Goal: Information Seeking & Learning: Learn about a topic

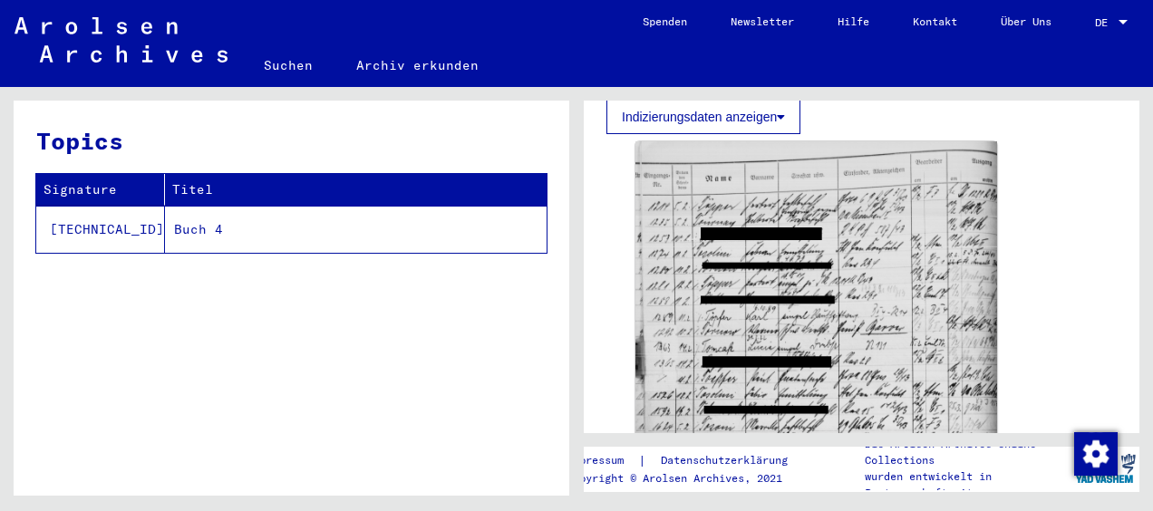
click at [165, 228] on td "Buch 4" at bounding box center [355, 229] width 381 height 47
click at [67, 228] on td "[TECHNICAL_ID]" at bounding box center [100, 229] width 129 height 47
click at [410, 64] on link "Archiv erkunden" at bounding box center [417, 64] width 166 height 43
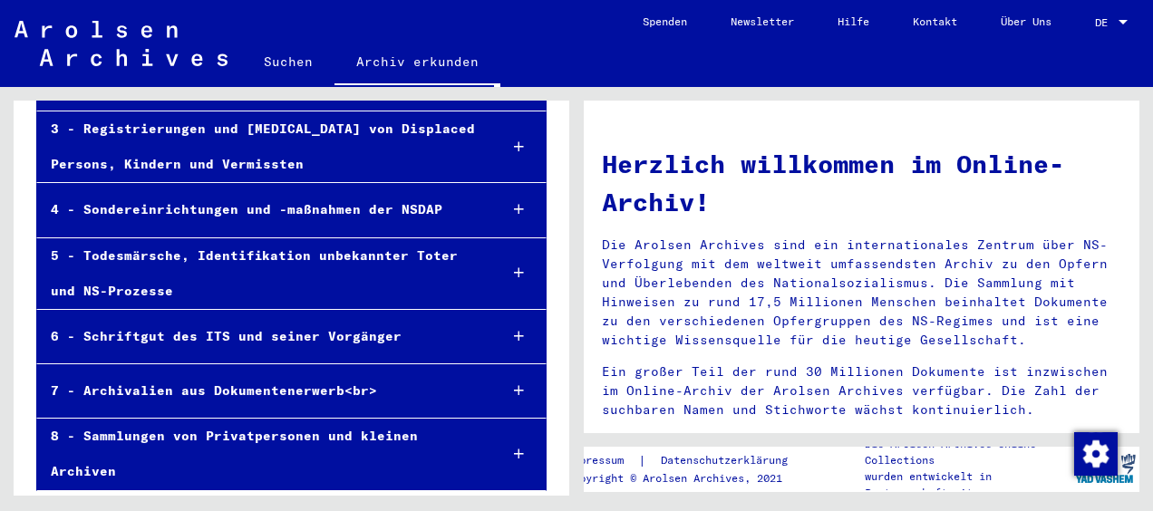
scroll to position [343, 0]
click at [362, 432] on div "8 - Sammlungen von Privatpersonen und kleinen Archiven" at bounding box center [260, 453] width 446 height 71
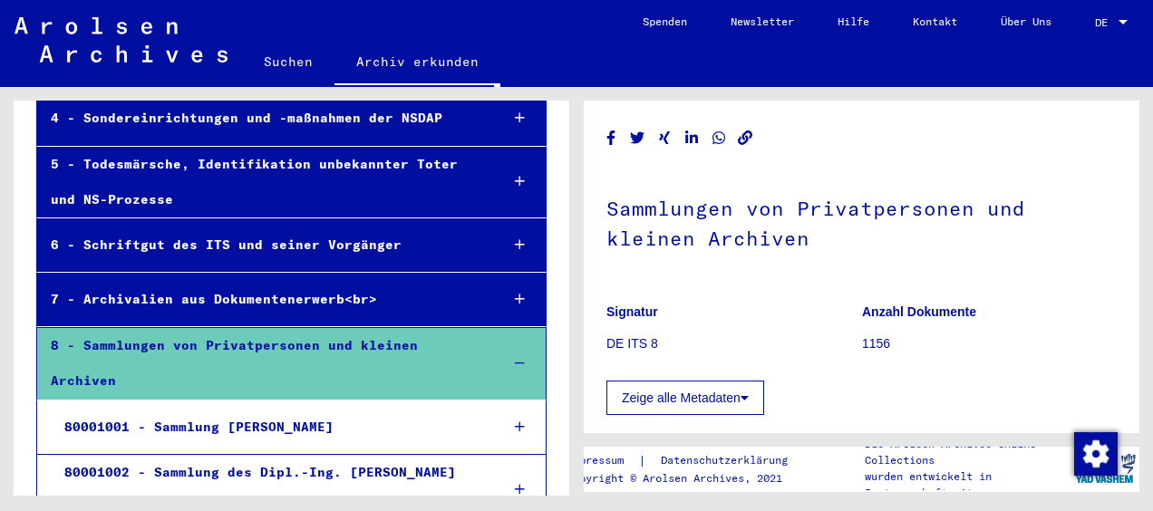
scroll to position [469, 0]
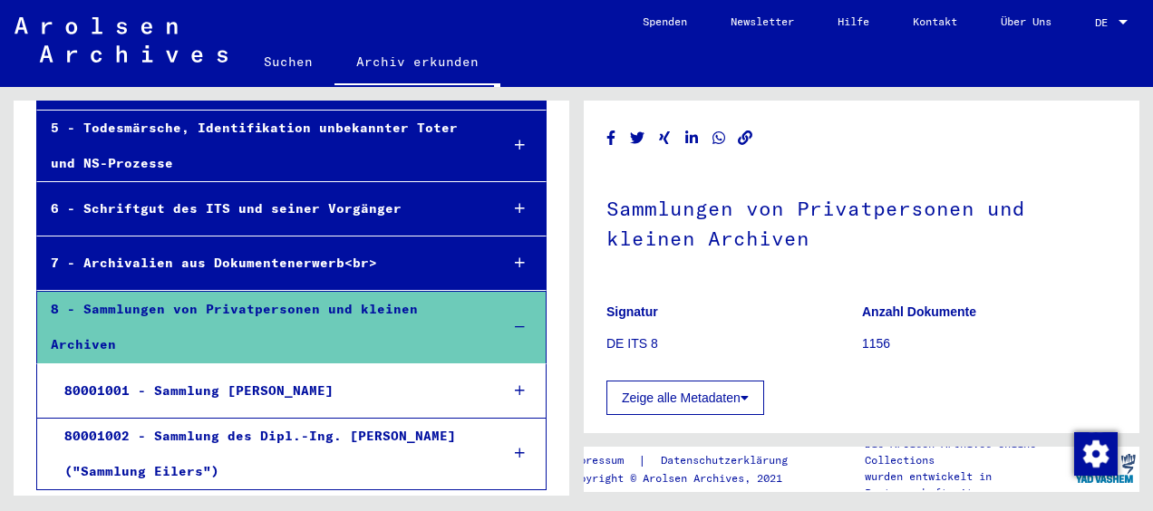
click at [515, 388] on icon at bounding box center [520, 390] width 10 height 13
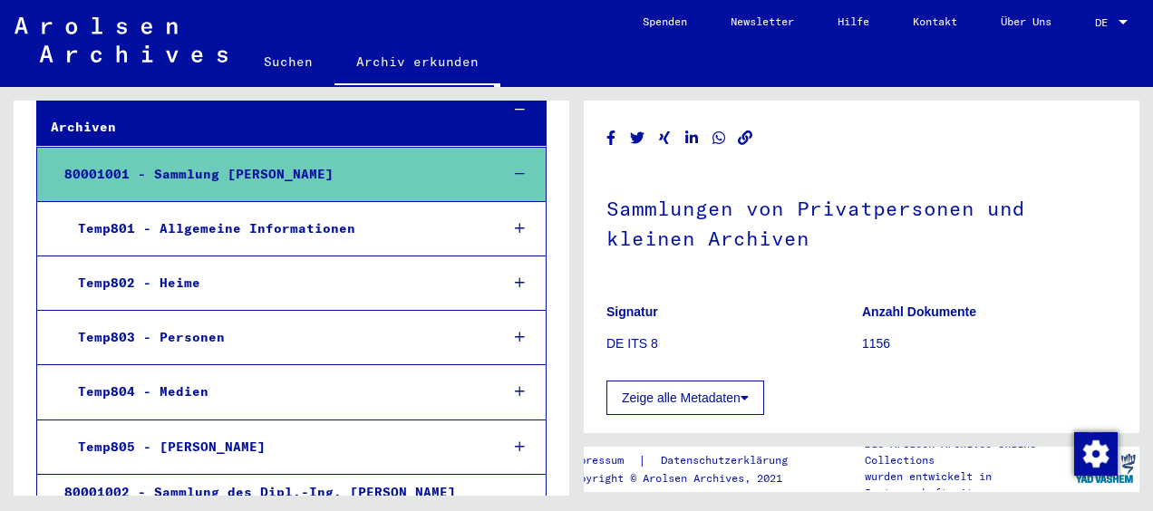
scroll to position [676, 0]
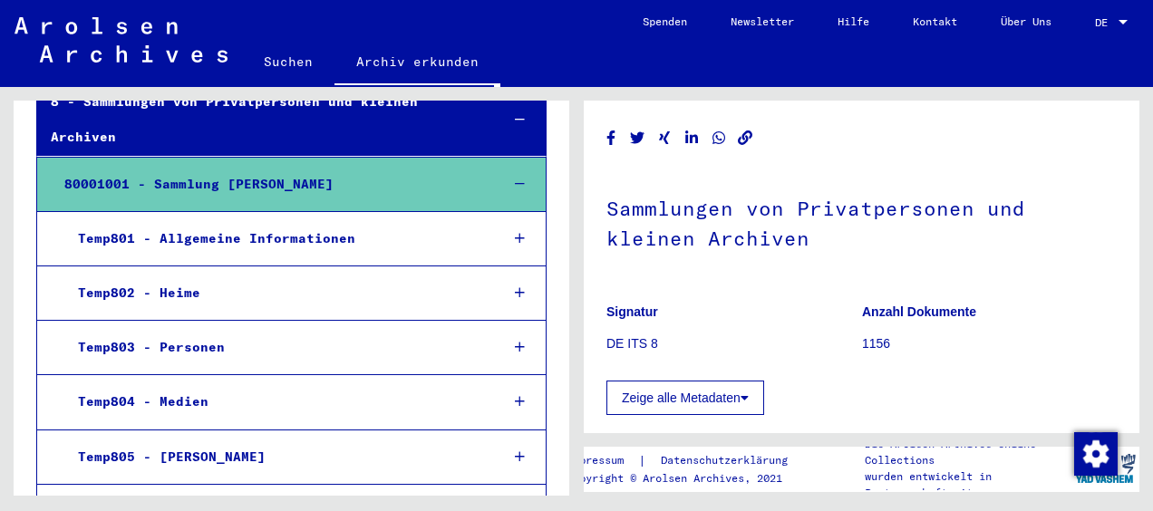
click at [165, 343] on div "Temp803 - Personen" at bounding box center [274, 347] width 420 height 35
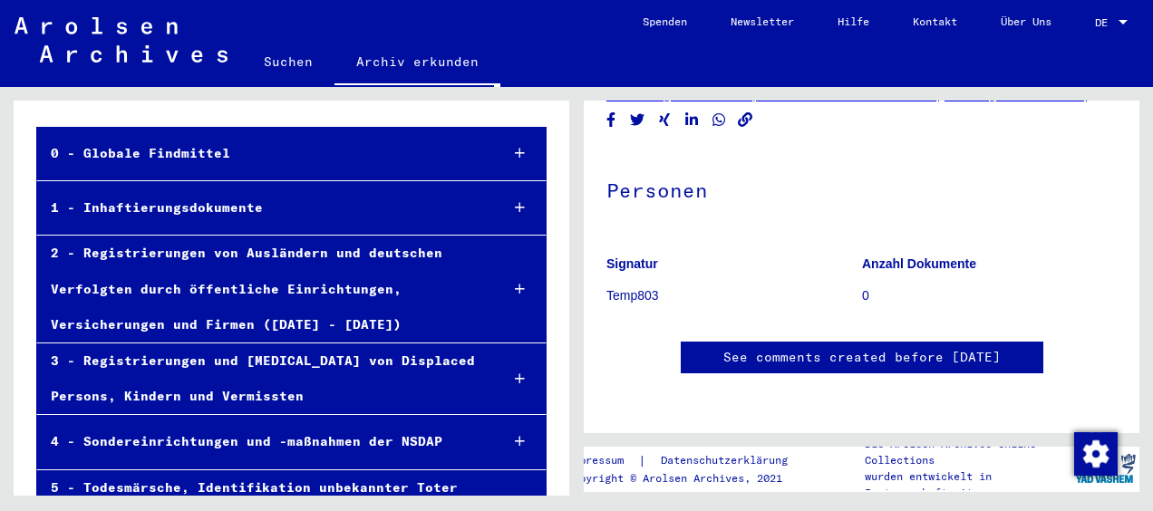
scroll to position [101, 0]
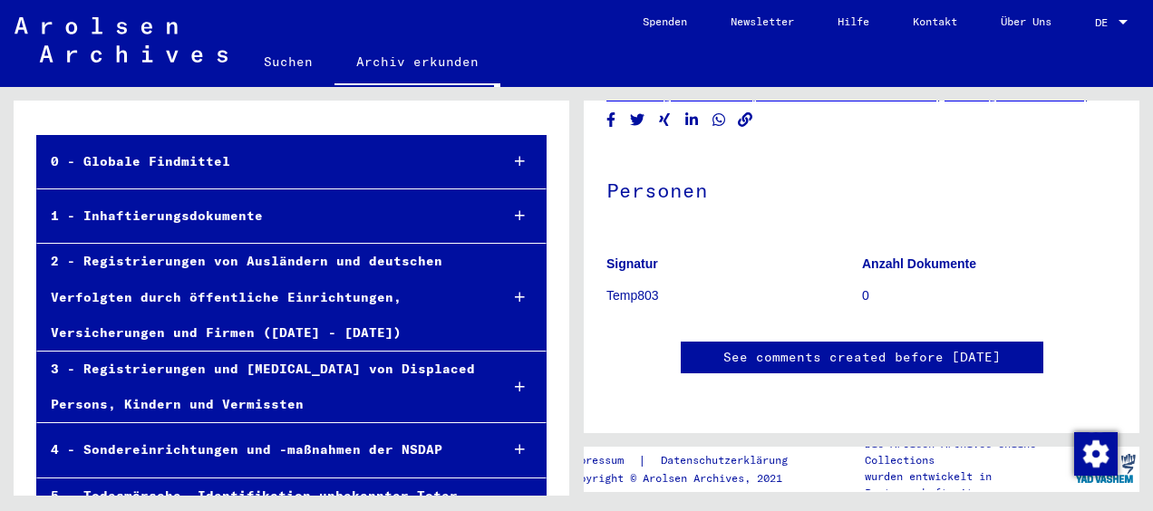
click at [228, 214] on div "1 - Inhaftierungsdokumente" at bounding box center [261, 215] width 448 height 35
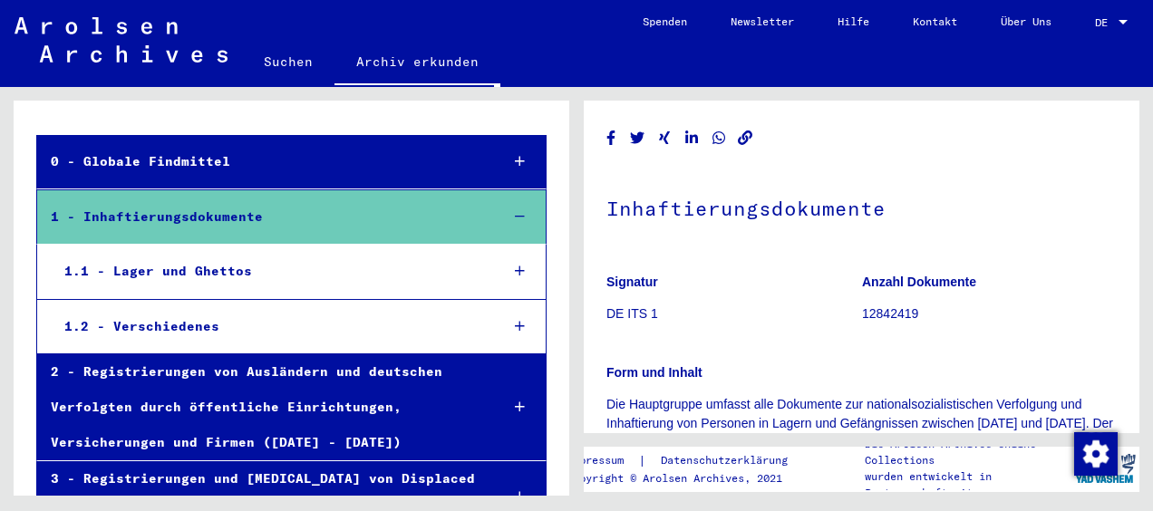
click at [228, 214] on div "1 - Inhaftierungsdokumente" at bounding box center [261, 216] width 448 height 35
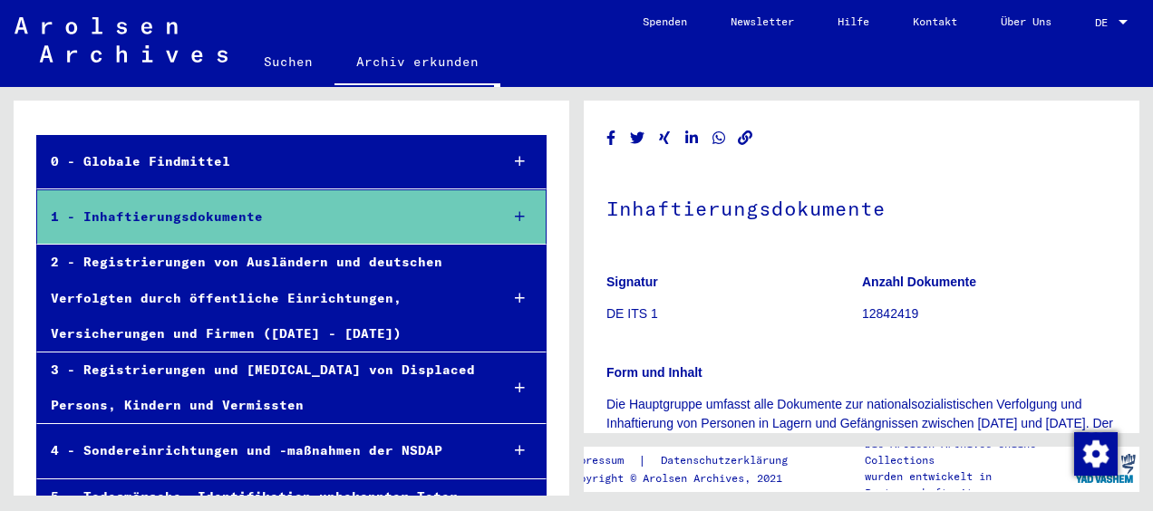
click at [241, 263] on div "2 - Registrierungen von Ausländern und deutschen Verfolgten durch öffentliche E…" at bounding box center [261, 298] width 448 height 107
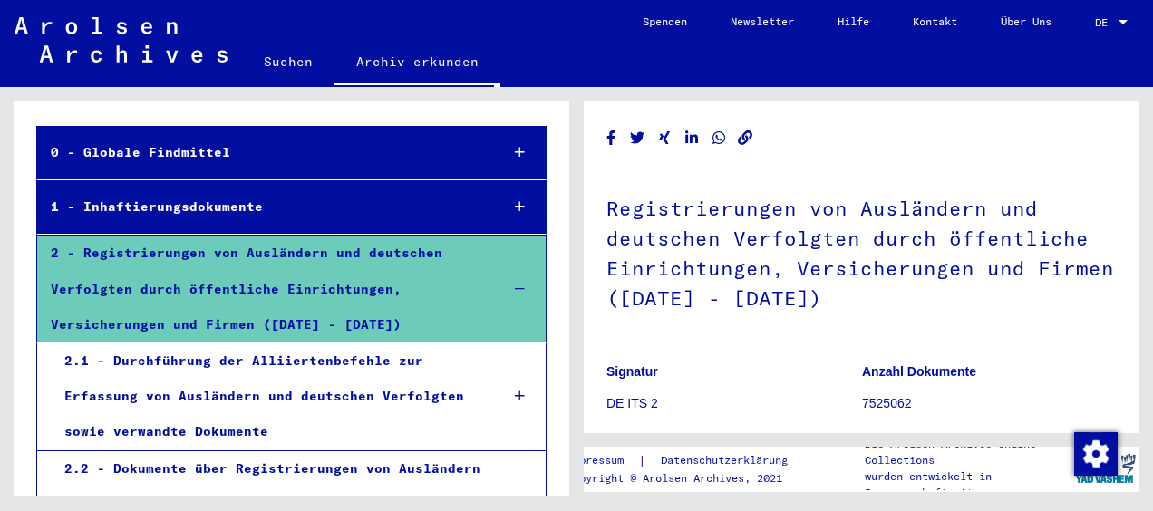
scroll to position [120, 0]
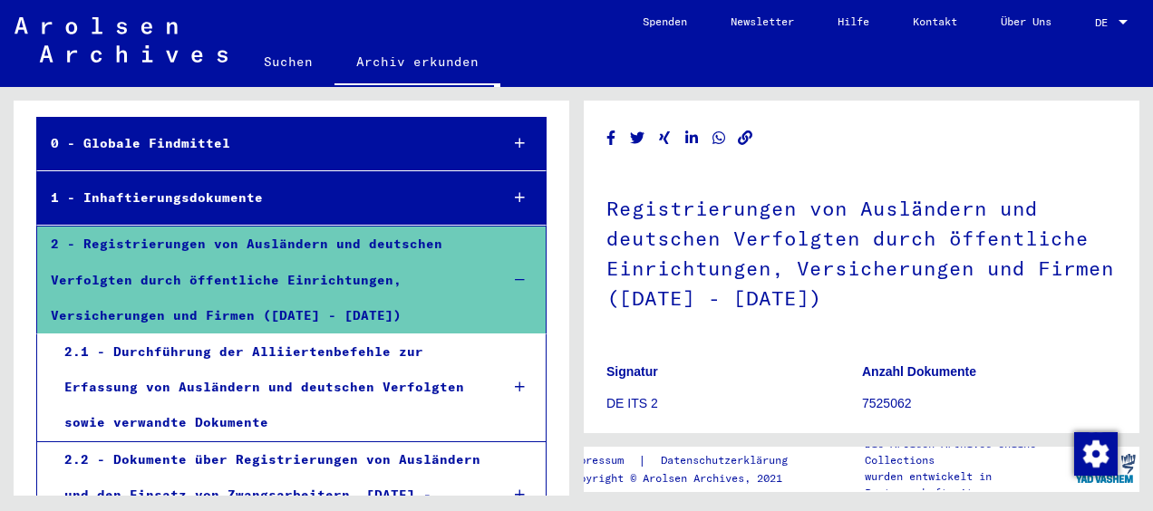
click at [297, 237] on div "2 - Registrierungen von Ausländern und deutschen Verfolgten durch öffentliche E…" at bounding box center [261, 280] width 448 height 107
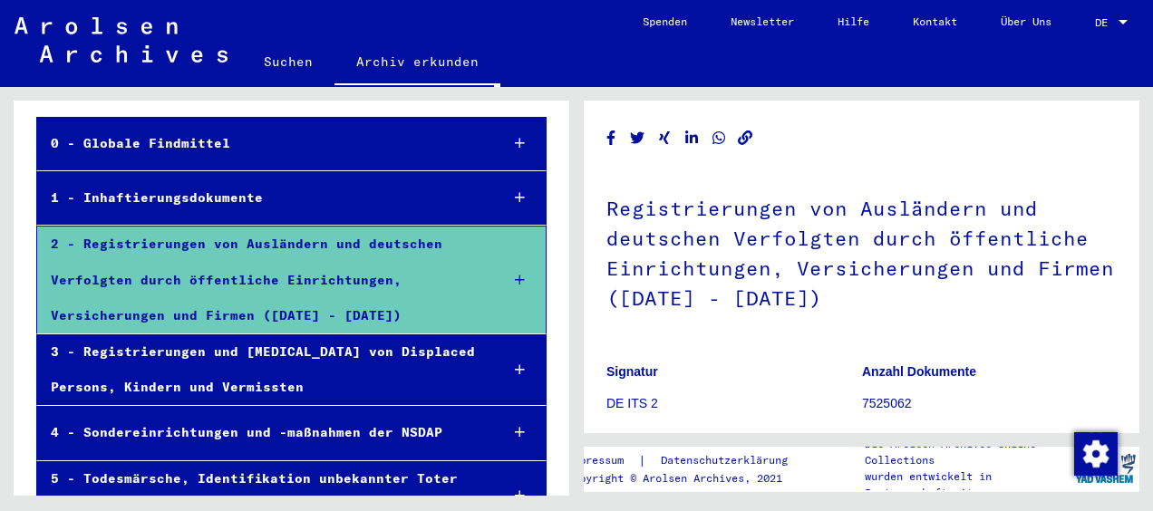
click at [149, 141] on div "0 - Globale Findmittel" at bounding box center [261, 143] width 448 height 35
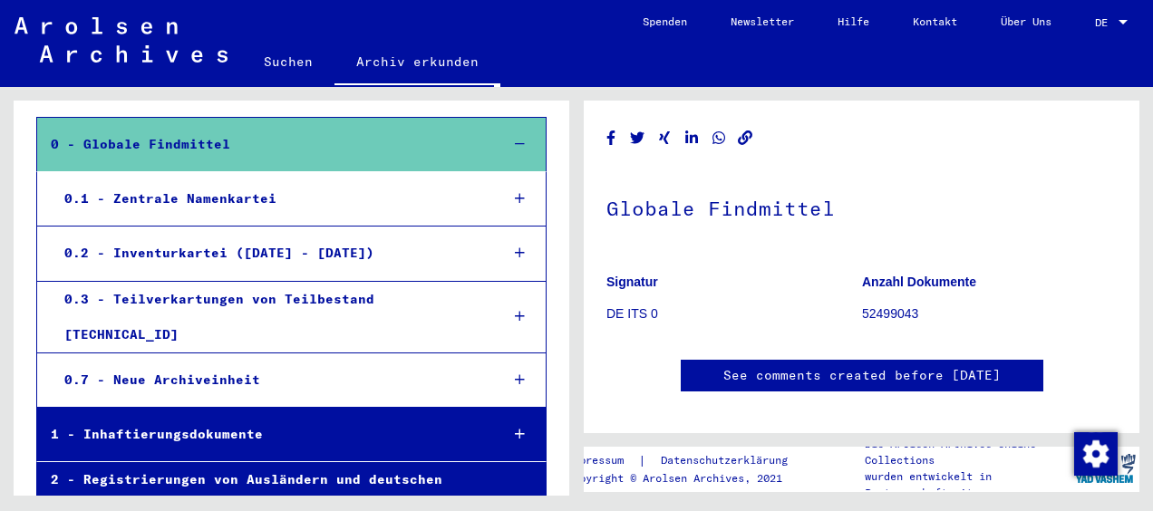
click at [172, 194] on div "0.1 - Zentrale Namenkartei" at bounding box center [268, 198] width 434 height 35
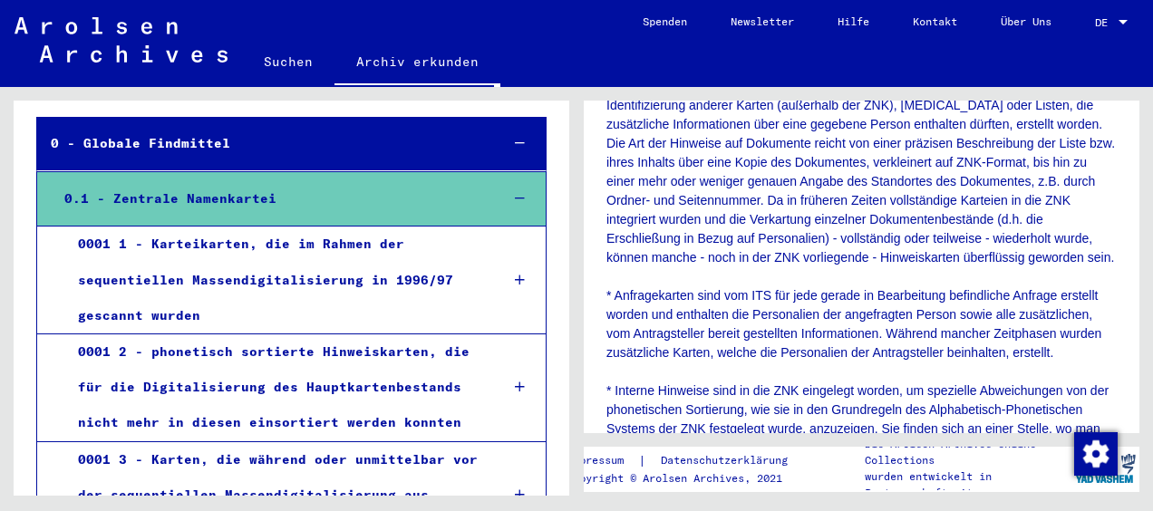
scroll to position [695, 0]
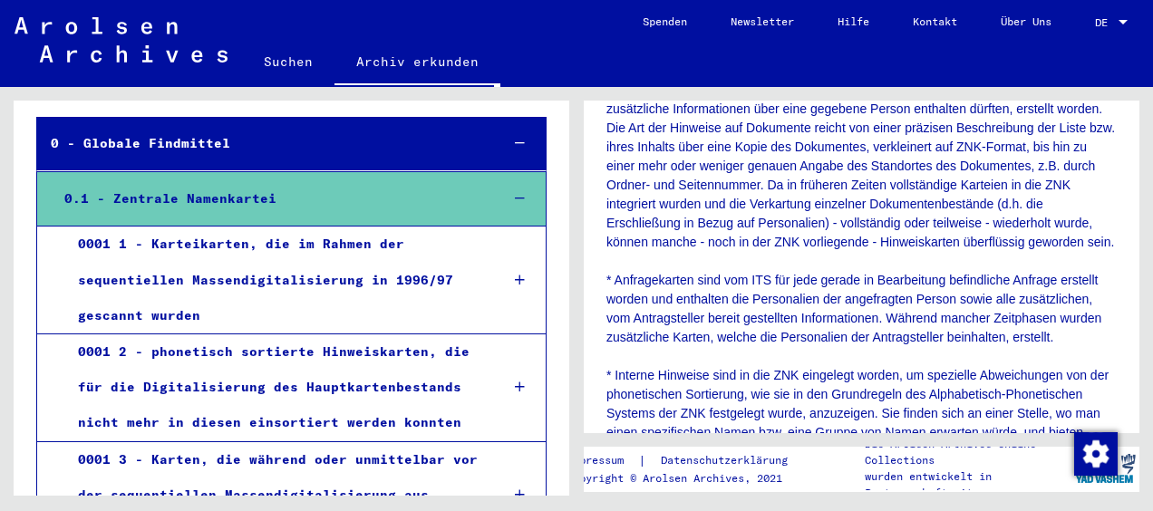
click at [199, 246] on div "0001 1 - Karteikarten, die im Rahmen der sequentiellen Massendigitalisierung in…" at bounding box center [274, 280] width 420 height 107
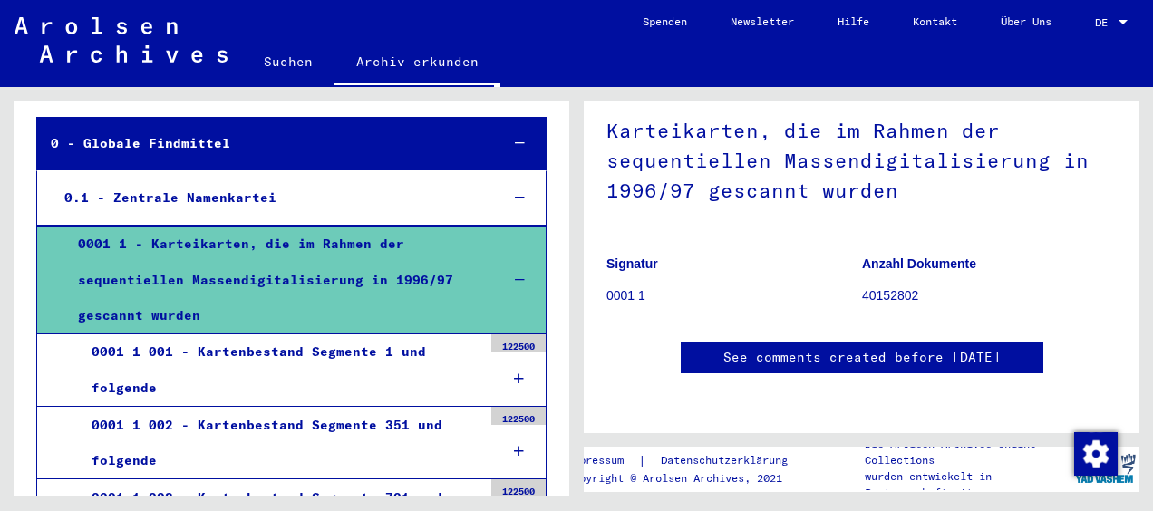
scroll to position [98, 0]
click at [873, 296] on p "40152802" at bounding box center [989, 295] width 255 height 19
click at [282, 357] on div "0001 1 001 - Kartenbestand Segmente 1 und folgende" at bounding box center [280, 369] width 404 height 71
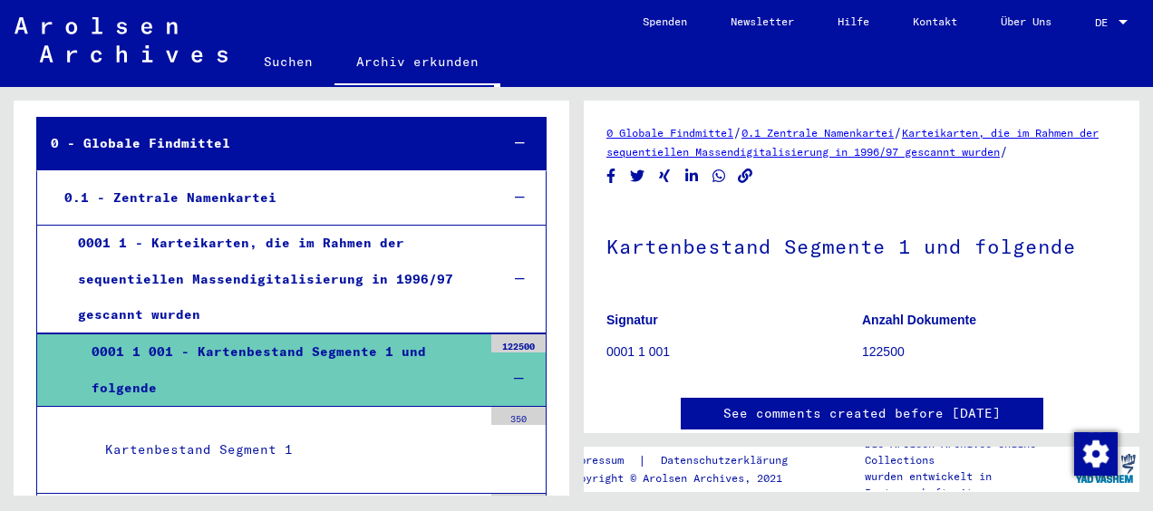
click at [745, 271] on h1 "Kartenbestand Segmente 1 und folgende" at bounding box center [861, 245] width 510 height 80
click at [877, 362] on p "122500" at bounding box center [989, 352] width 255 height 19
click at [510, 343] on div "122500" at bounding box center [518, 343] width 54 height 18
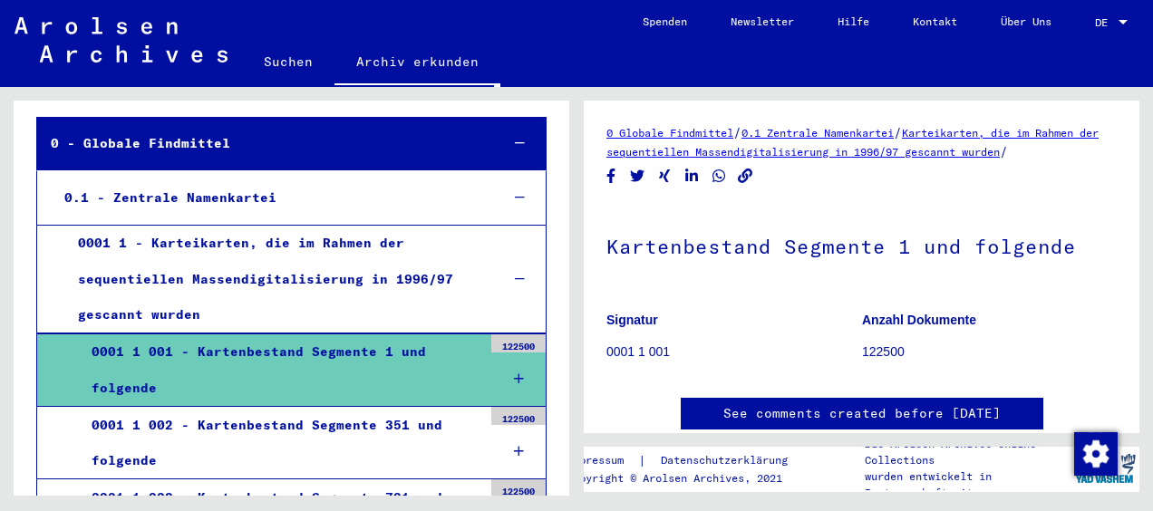
click at [510, 343] on div "122500" at bounding box center [518, 343] width 54 height 18
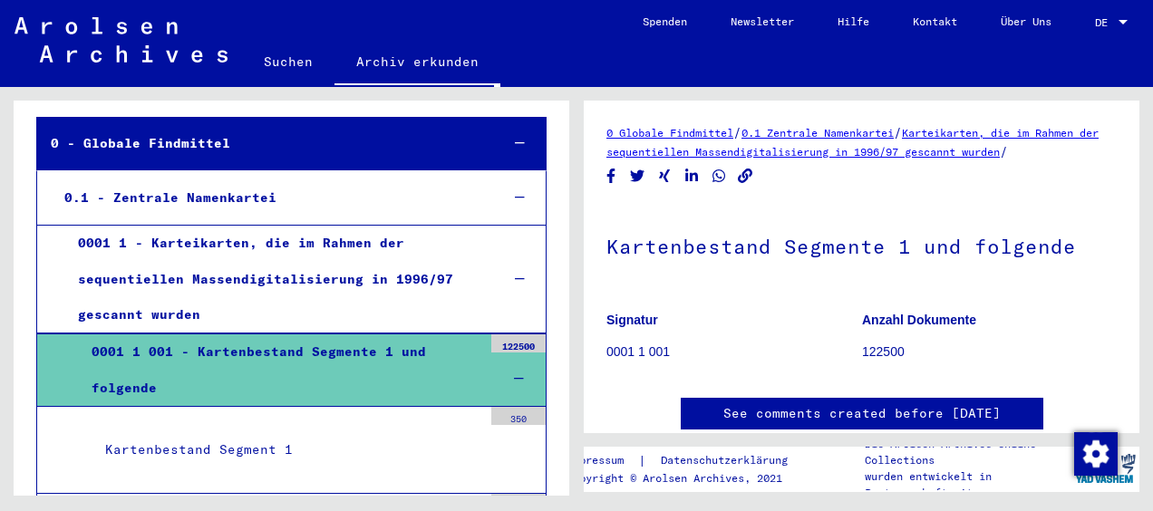
click at [254, 453] on div "Kartenbestand Segment 1" at bounding box center [287, 449] width 391 height 35
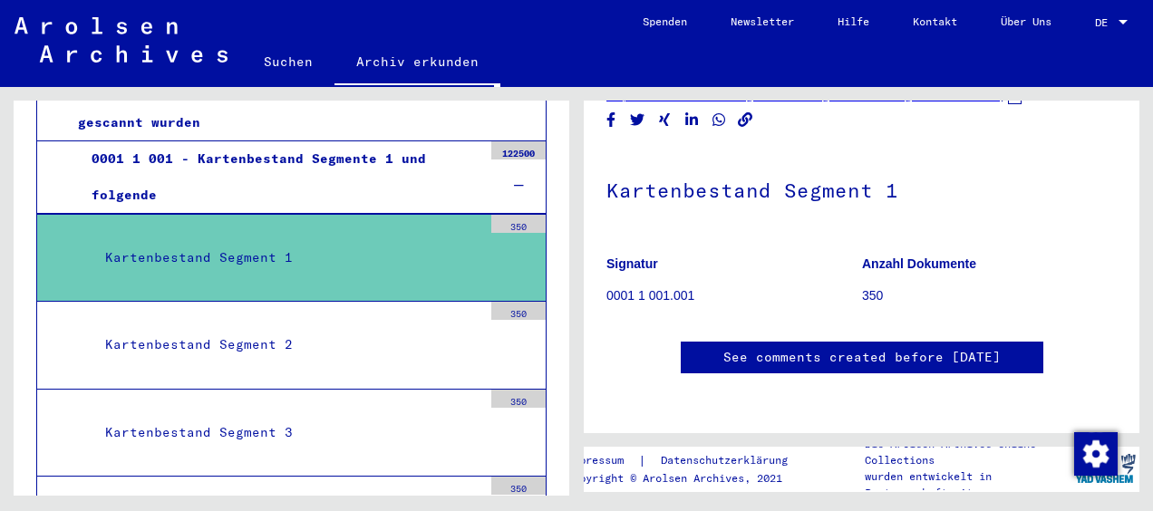
scroll to position [216, 0]
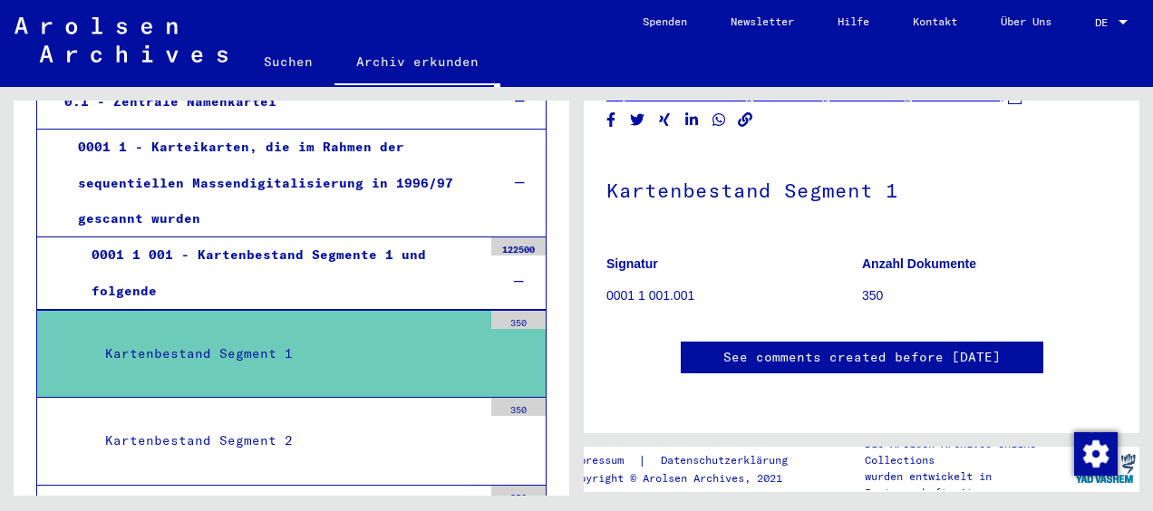
click at [508, 315] on div "350" at bounding box center [518, 320] width 54 height 18
click at [341, 348] on div "Kartenbestand Segment 1" at bounding box center [287, 353] width 391 height 35
click at [862, 291] on p "350" at bounding box center [989, 295] width 255 height 19
click at [651, 286] on p "0001 1 001.001" at bounding box center [733, 295] width 255 height 19
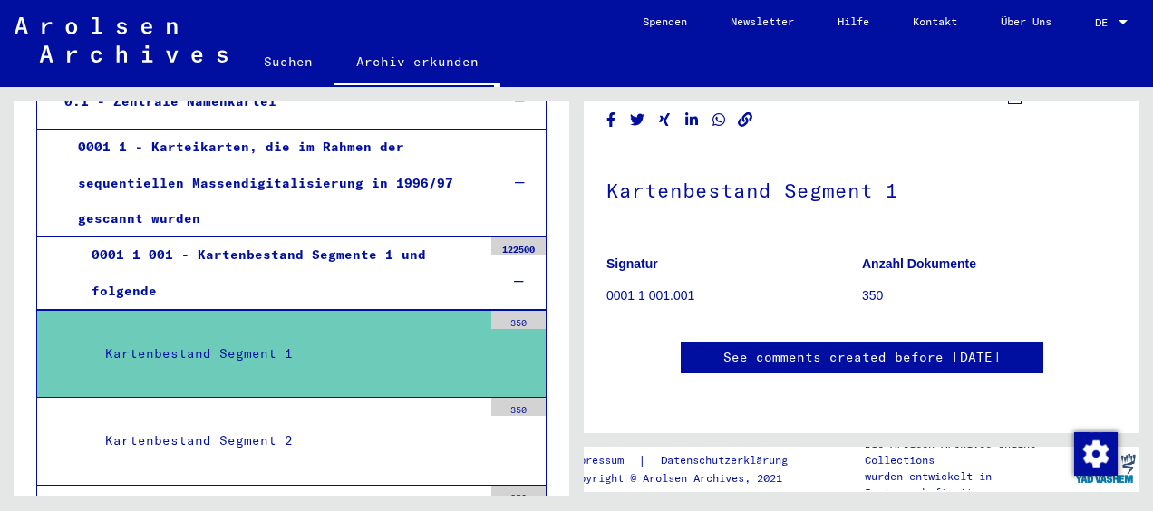
click at [637, 256] on b "Signatur" at bounding box center [632, 263] width 52 height 14
click at [264, 372] on mat-tree-node "Kartenbestand Segment 1 350" at bounding box center [291, 354] width 510 height 88
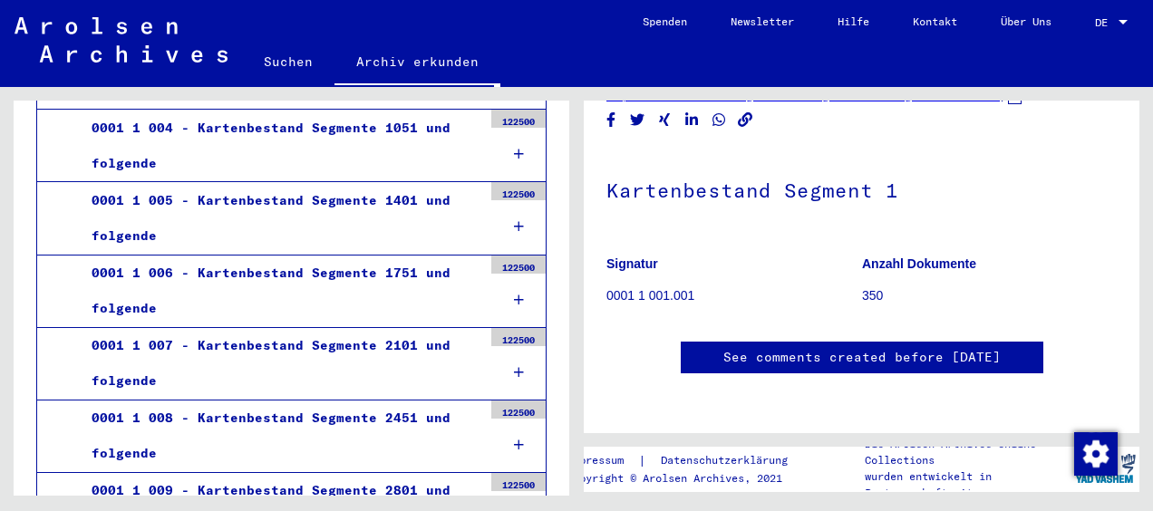
scroll to position [30204, 0]
